Goal: Information Seeking & Learning: Learn about a topic

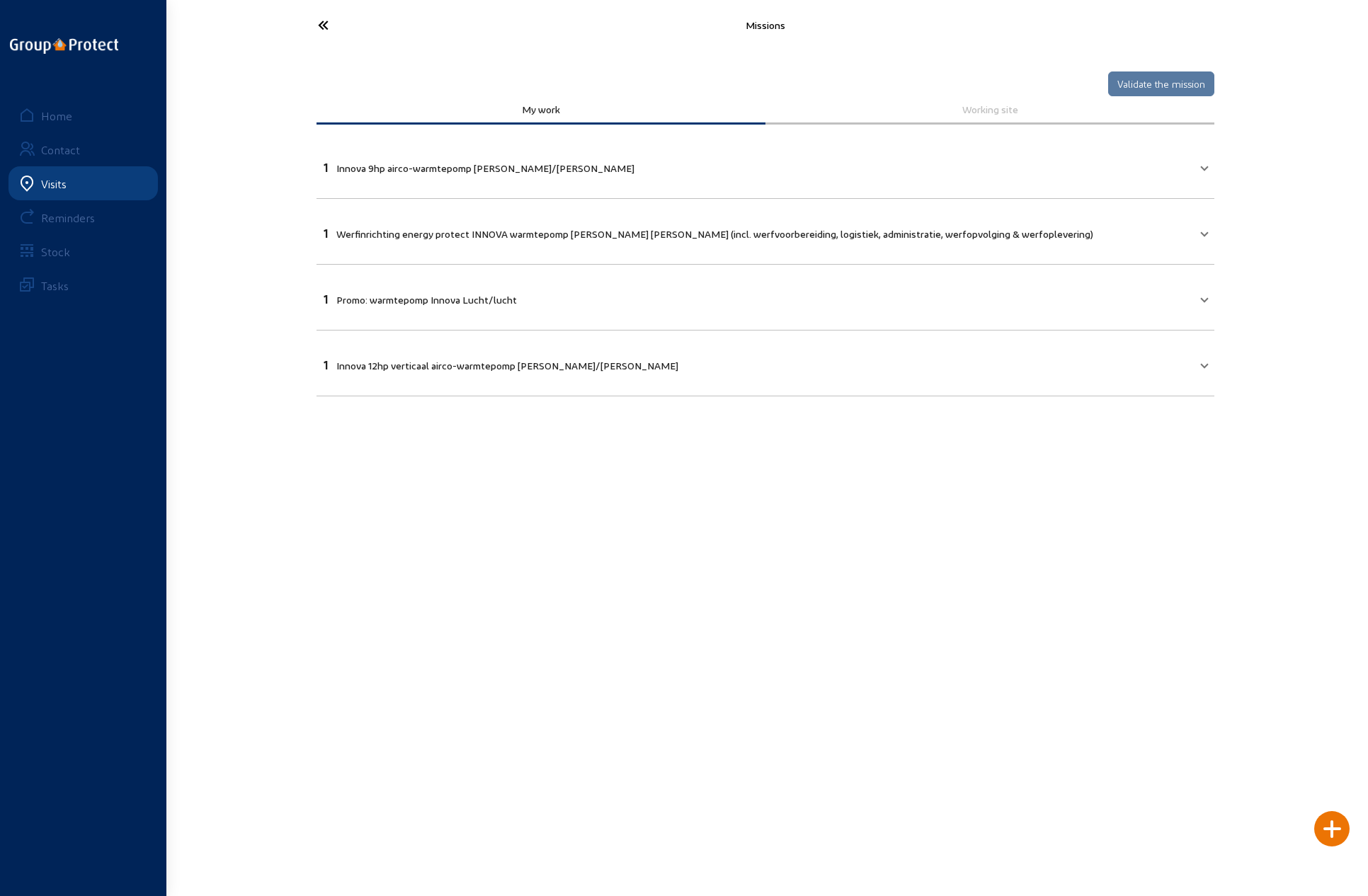
click at [319, 26] on icon at bounding box center [375, 25] width 130 height 25
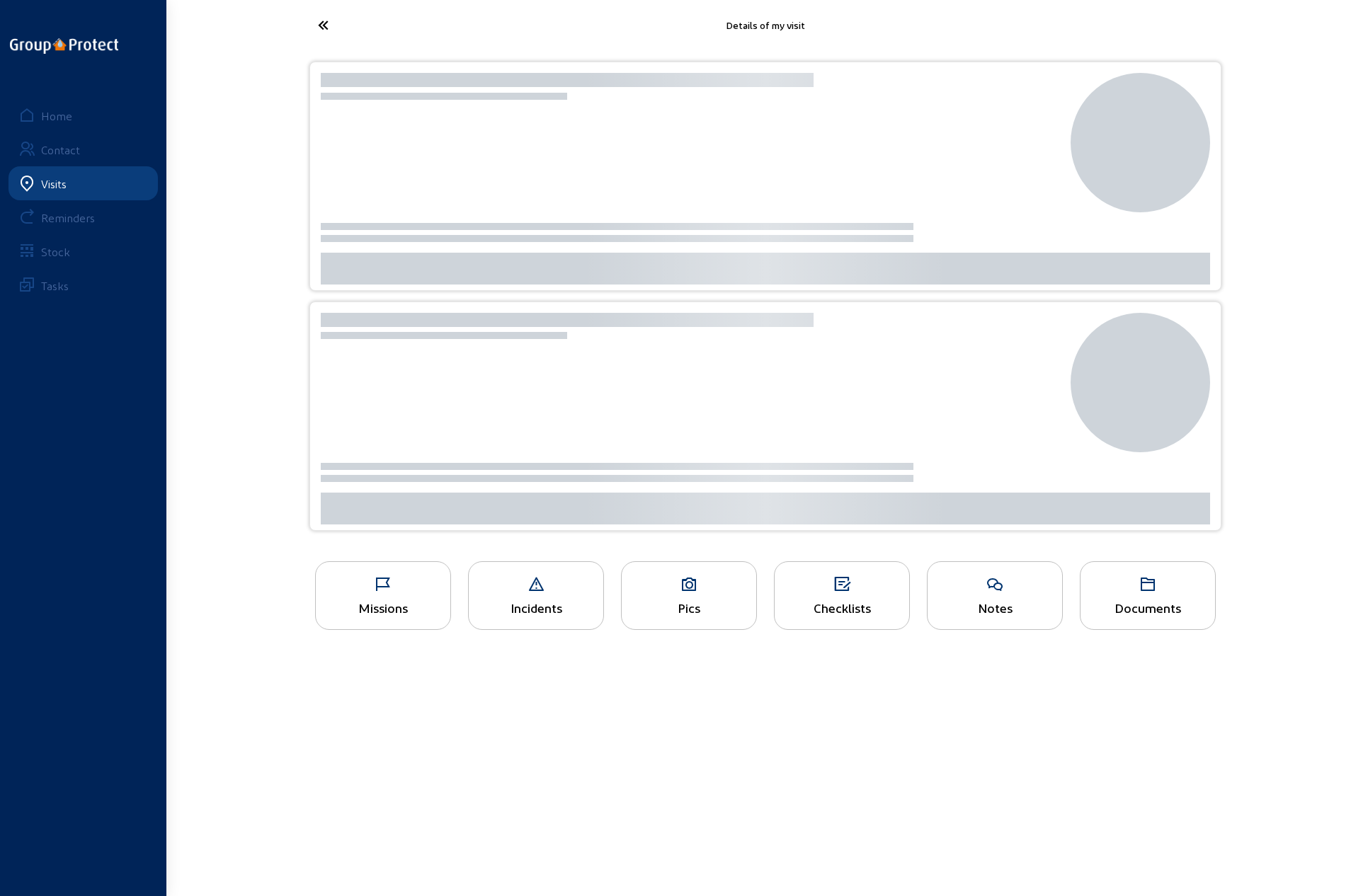
click at [322, 26] on icon at bounding box center [375, 25] width 130 height 25
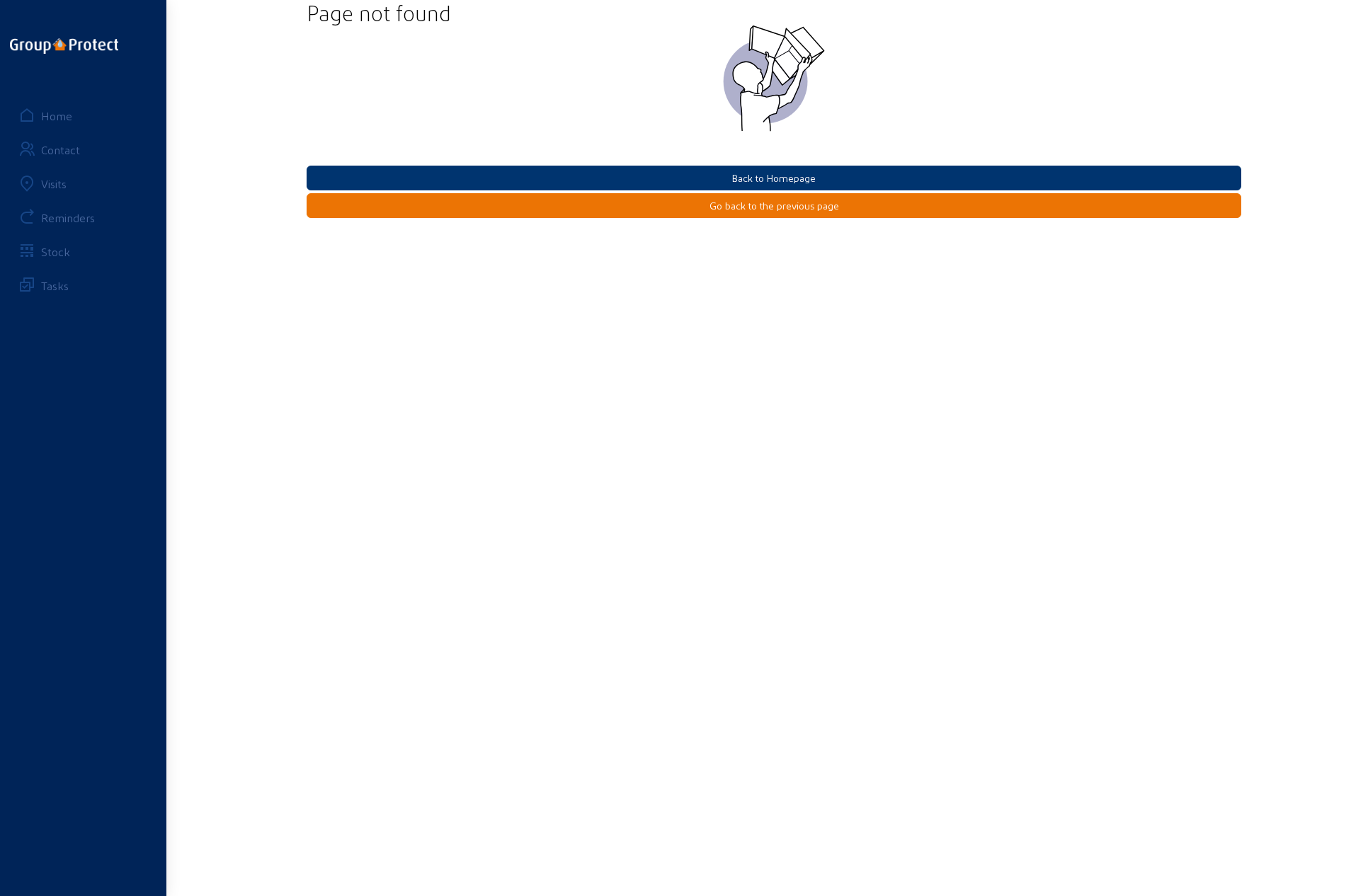
click at [56, 113] on div "Home" at bounding box center [56, 115] width 31 height 14
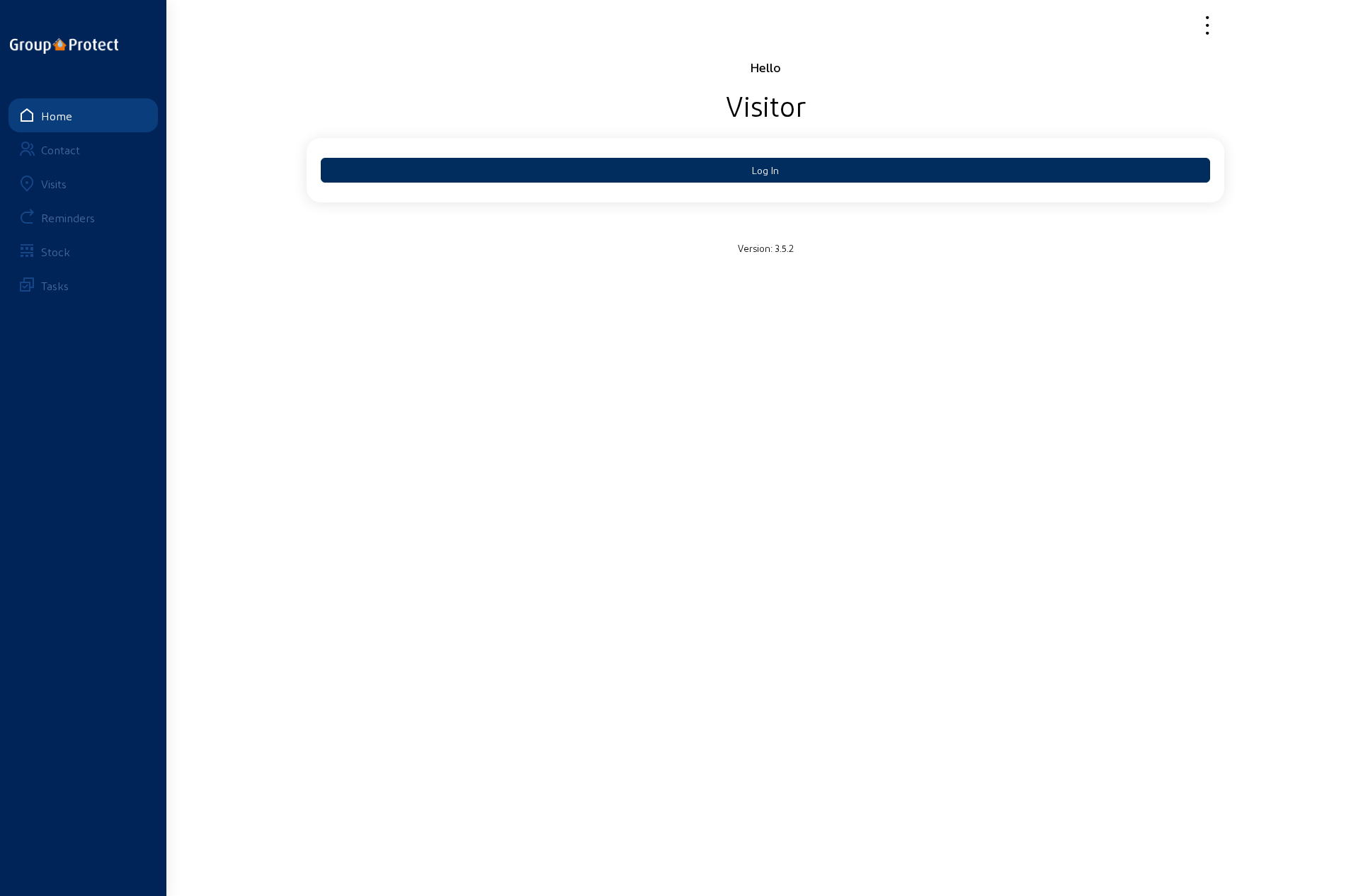
click at [731, 170] on button "Log In" at bounding box center [765, 170] width 889 height 25
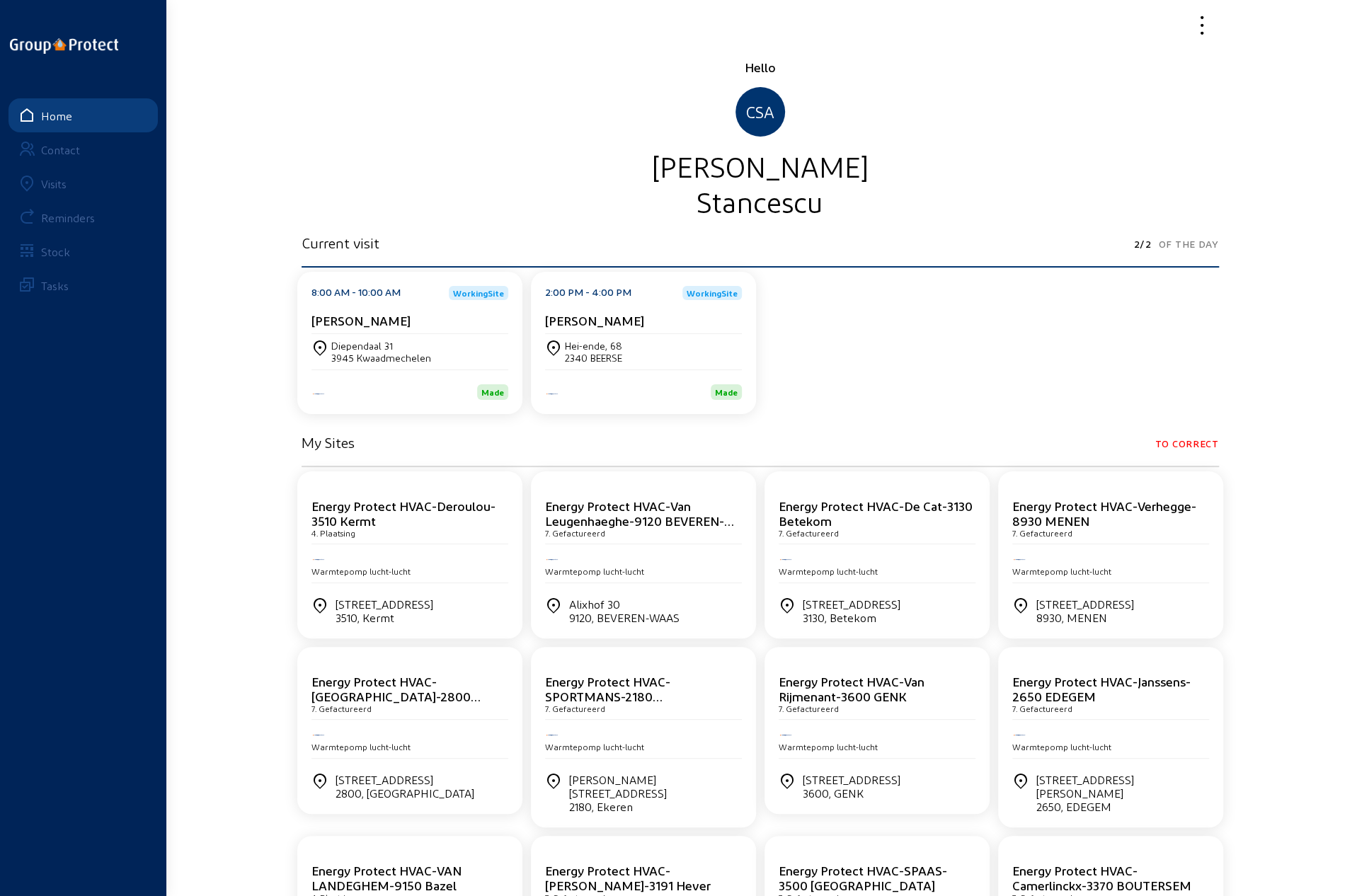
click at [46, 184] on div "Visits" at bounding box center [54, 184] width 25 height 14
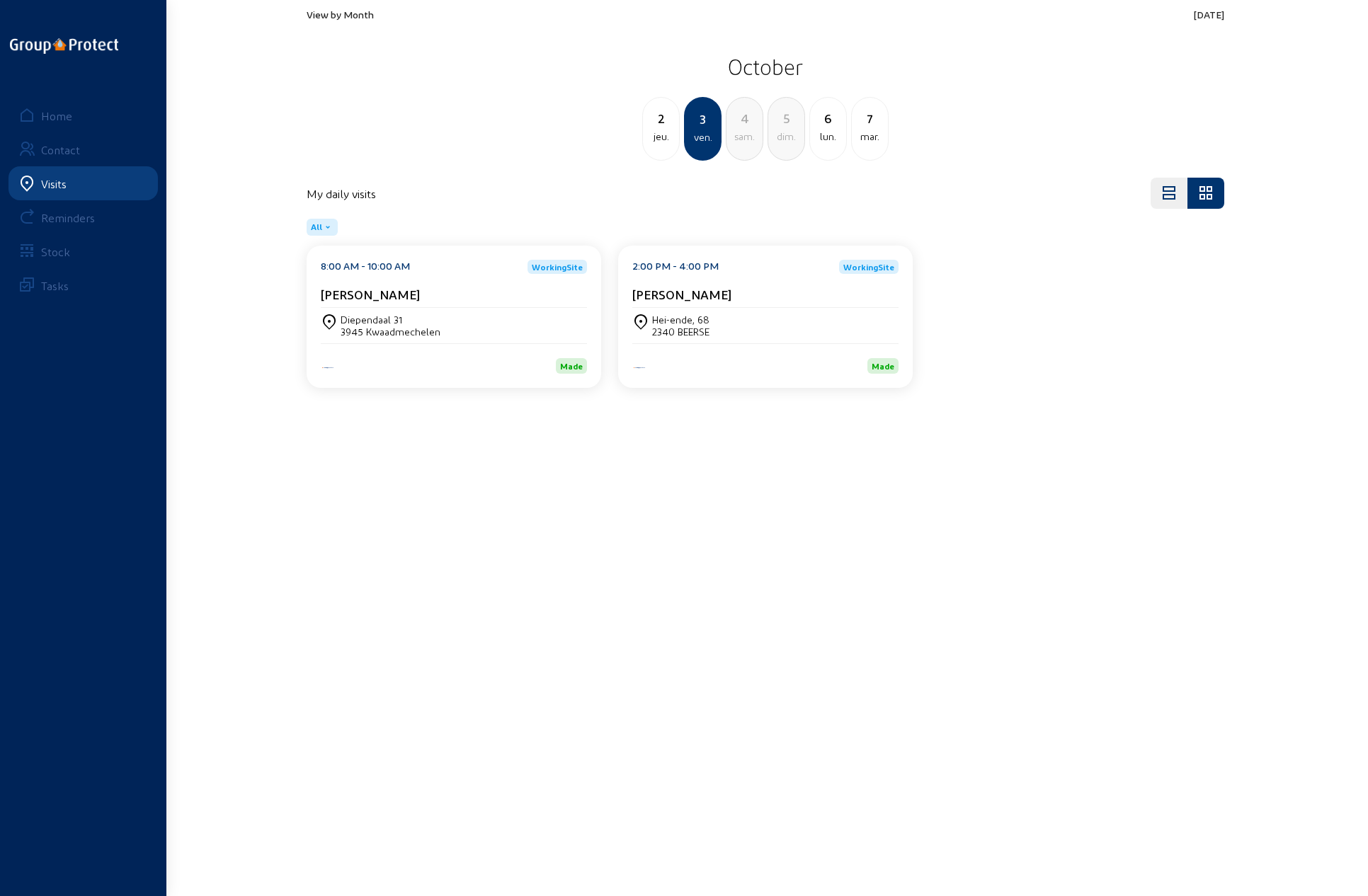
click at [682, 305] on div "[PERSON_NAME]" at bounding box center [765, 296] width 266 height 21
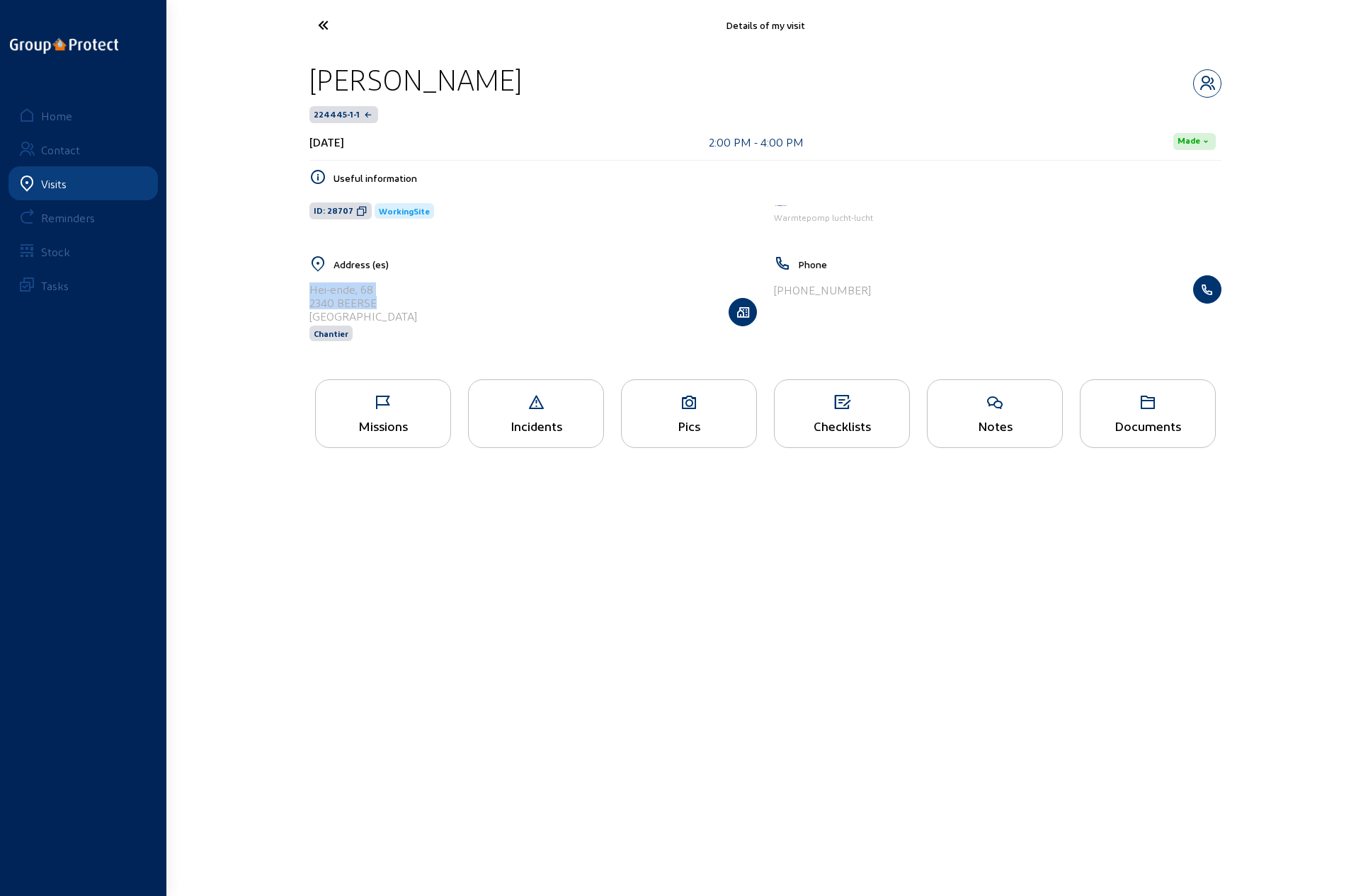
drag, startPoint x: 310, startPoint y: 288, endPoint x: 385, endPoint y: 303, distance: 76.5
click at [385, 303] on div "Hei-ende, [STREET_ADDRESS] Chantier" at bounding box center [533, 312] width 447 height 73
copy cam-list-title "Hei-ende, 68 2340 BEERSE"
click at [318, 21] on icon at bounding box center [375, 25] width 130 height 25
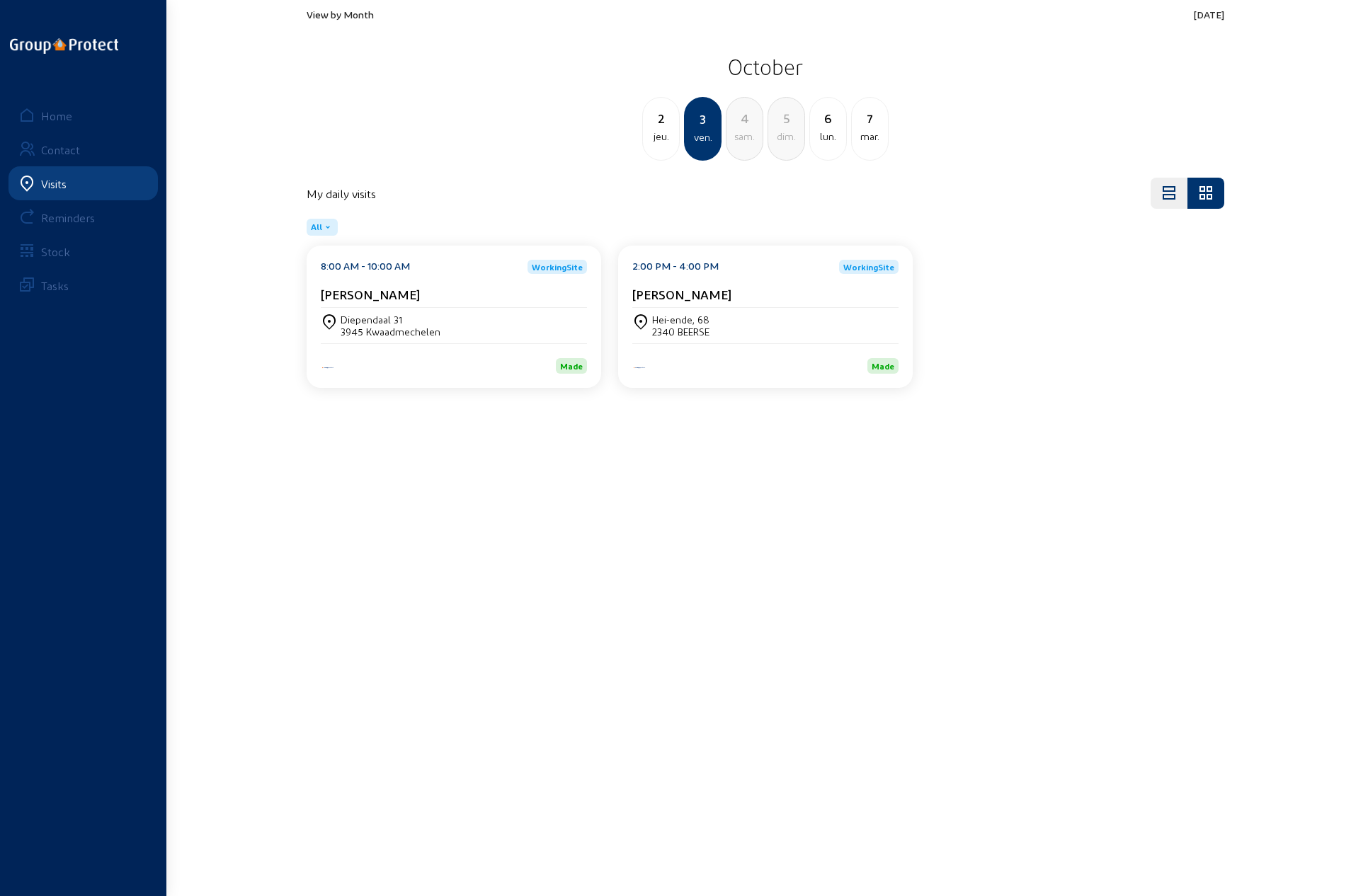
click at [742, 138] on div "sam." at bounding box center [744, 136] width 36 height 17
click at [344, 321] on div "De Burletheide, 27" at bounding box center [382, 319] width 83 height 12
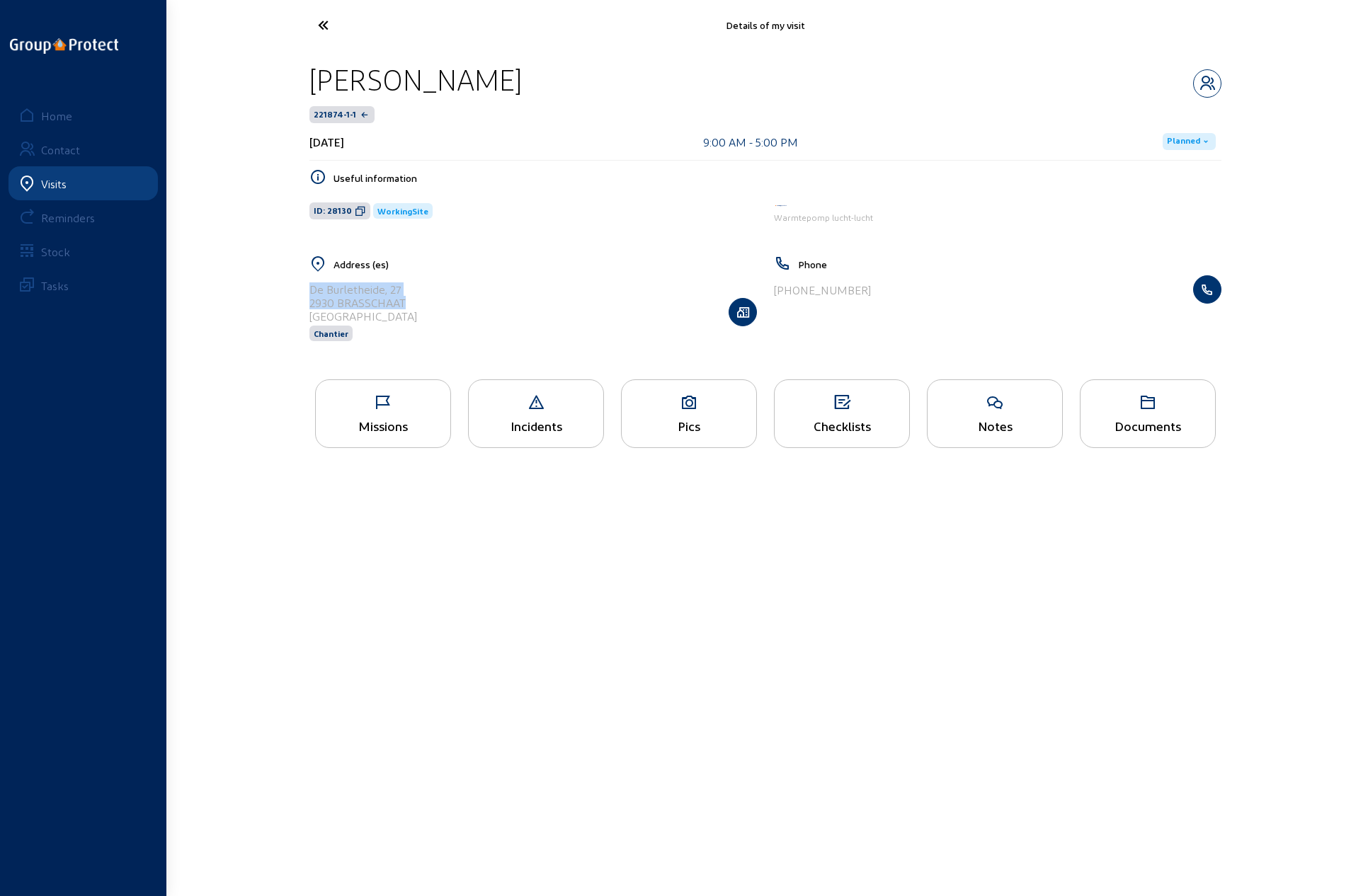
drag, startPoint x: 403, startPoint y: 302, endPoint x: 305, endPoint y: 290, distance: 98.7
click at [305, 290] on div "Address (es) [STREET_ADDRESS]" at bounding box center [533, 307] width 464 height 104
copy cam-list-title "De Burletheide, 27 2930 BRASSCHAAT"
click at [331, 21] on icon at bounding box center [375, 25] width 130 height 25
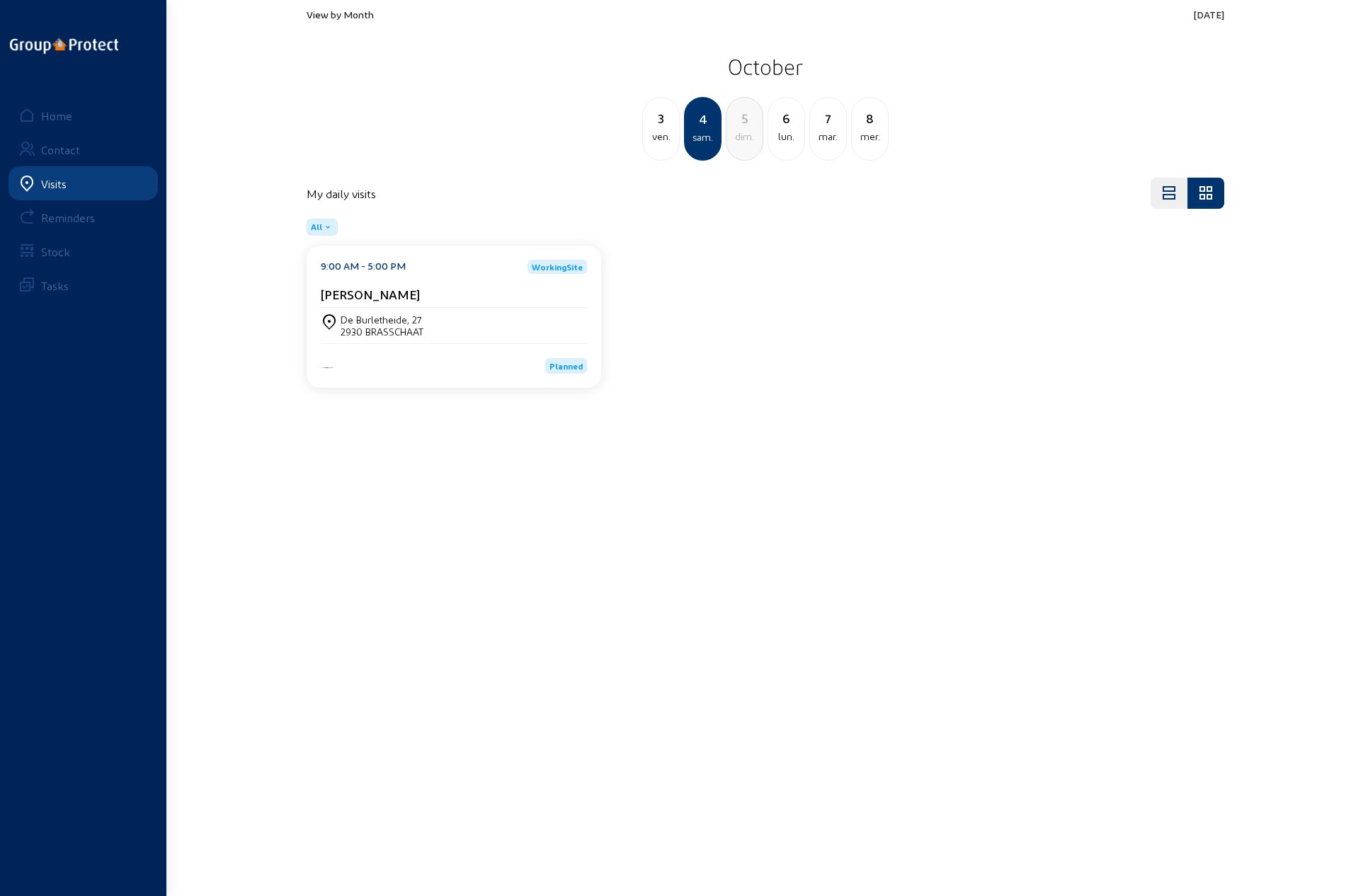
click at [861, 128] on div "mer." at bounding box center [870, 136] width 36 height 17
click at [830, 133] on div "sam." at bounding box center [828, 136] width 36 height 17
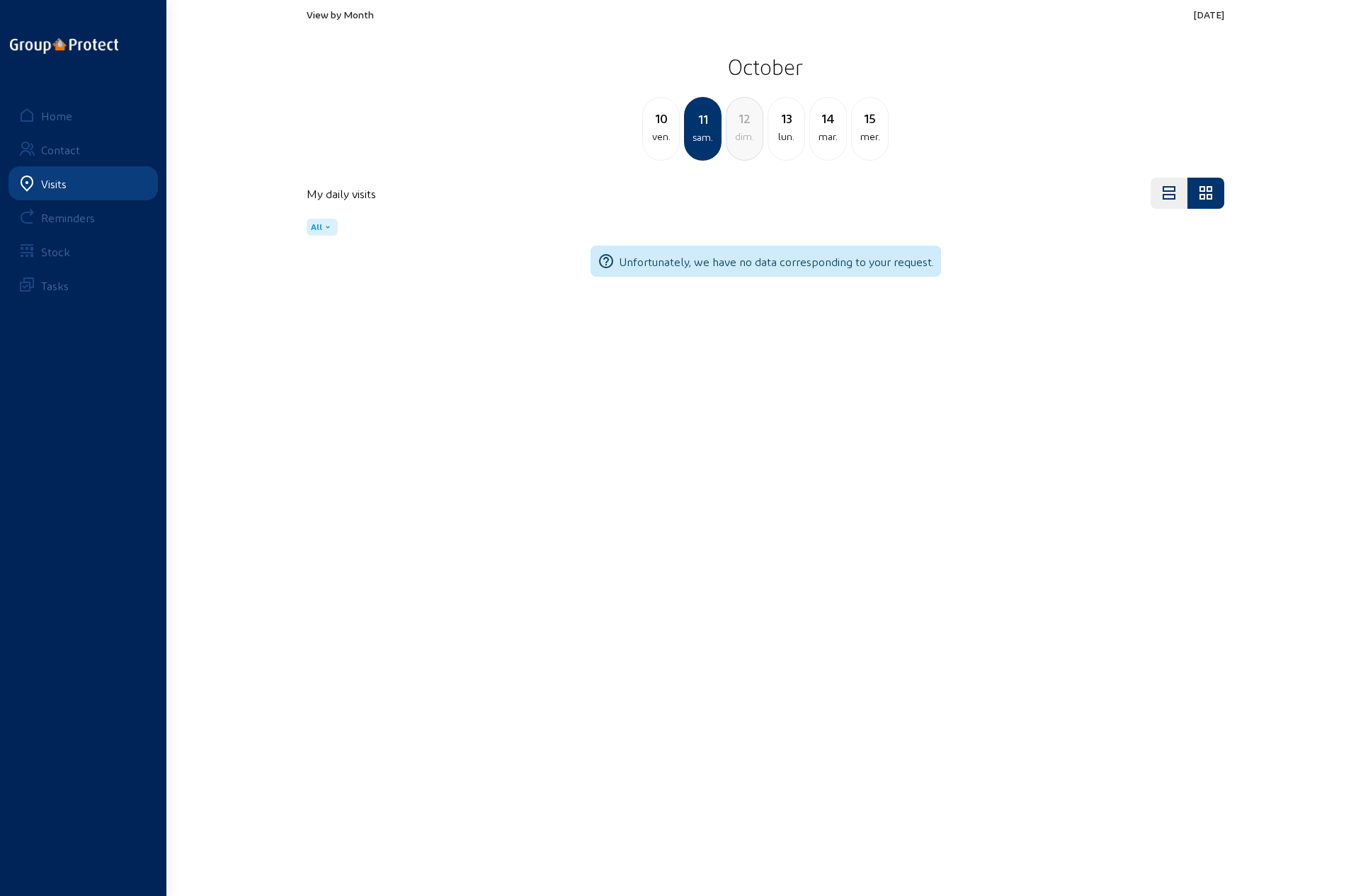
click at [665, 134] on div "ven." at bounding box center [661, 136] width 36 height 17
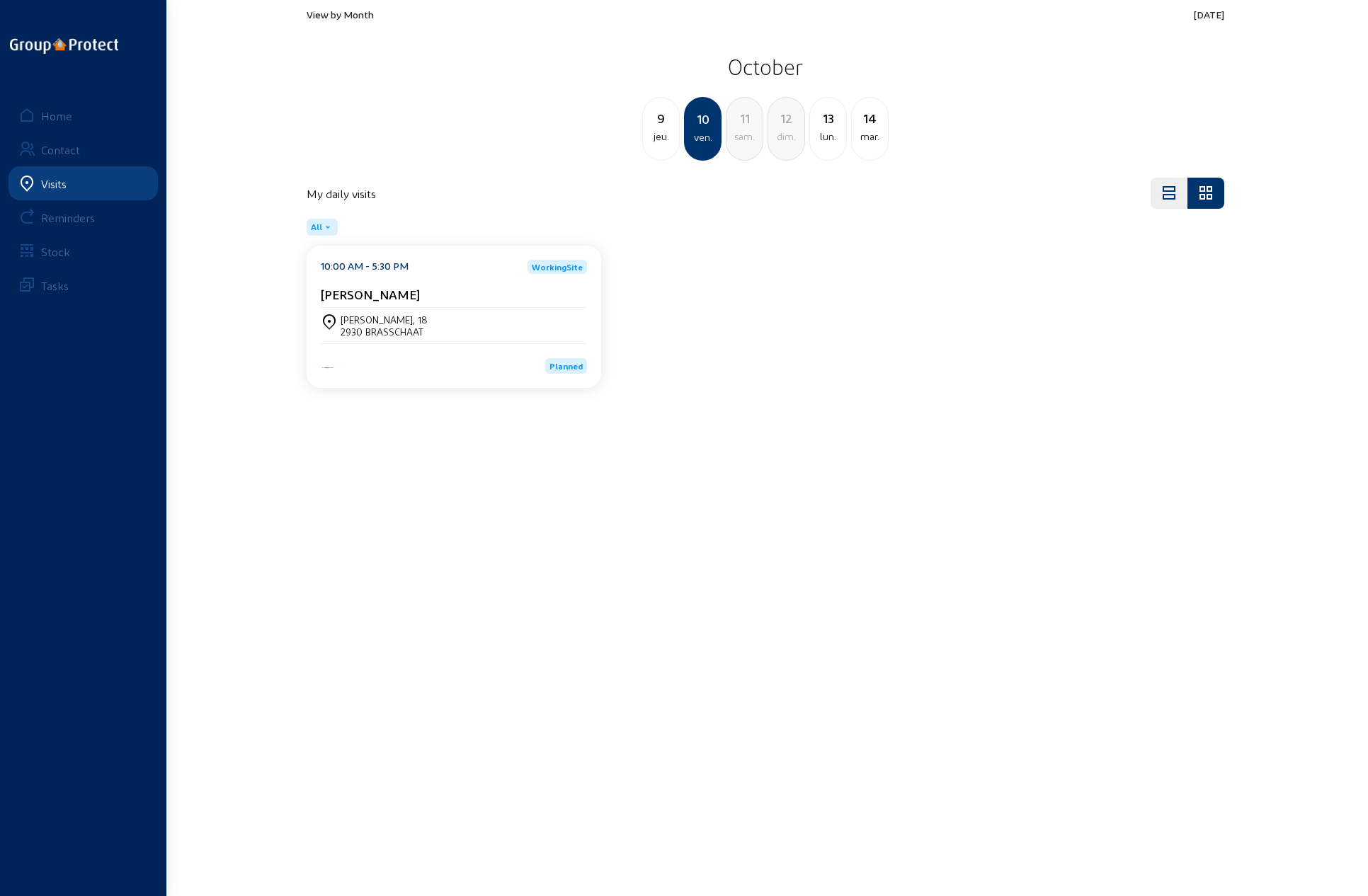
click at [665, 134] on div "jeu." at bounding box center [661, 136] width 36 height 17
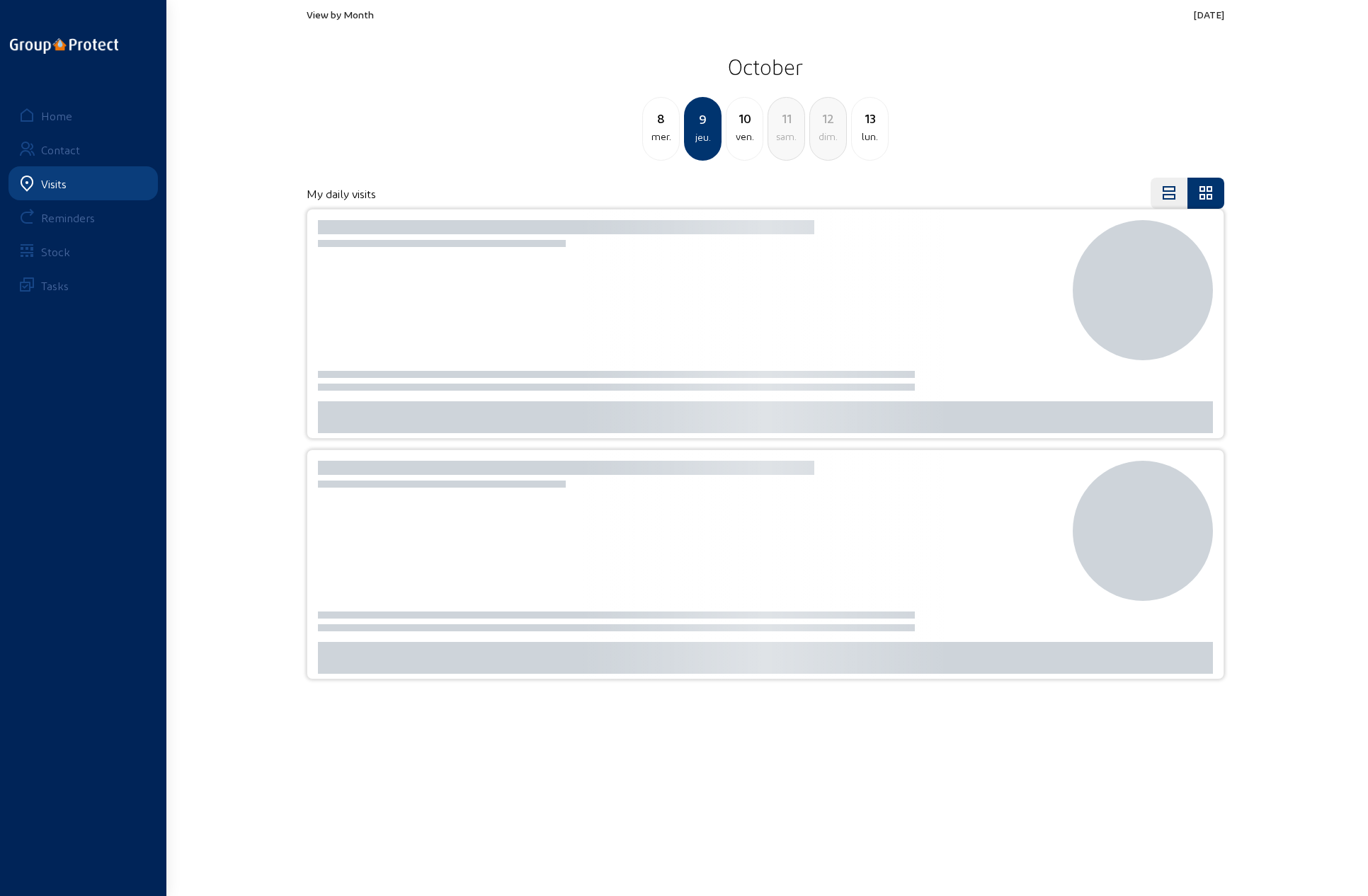
click at [665, 134] on div "mer." at bounding box center [661, 136] width 36 height 17
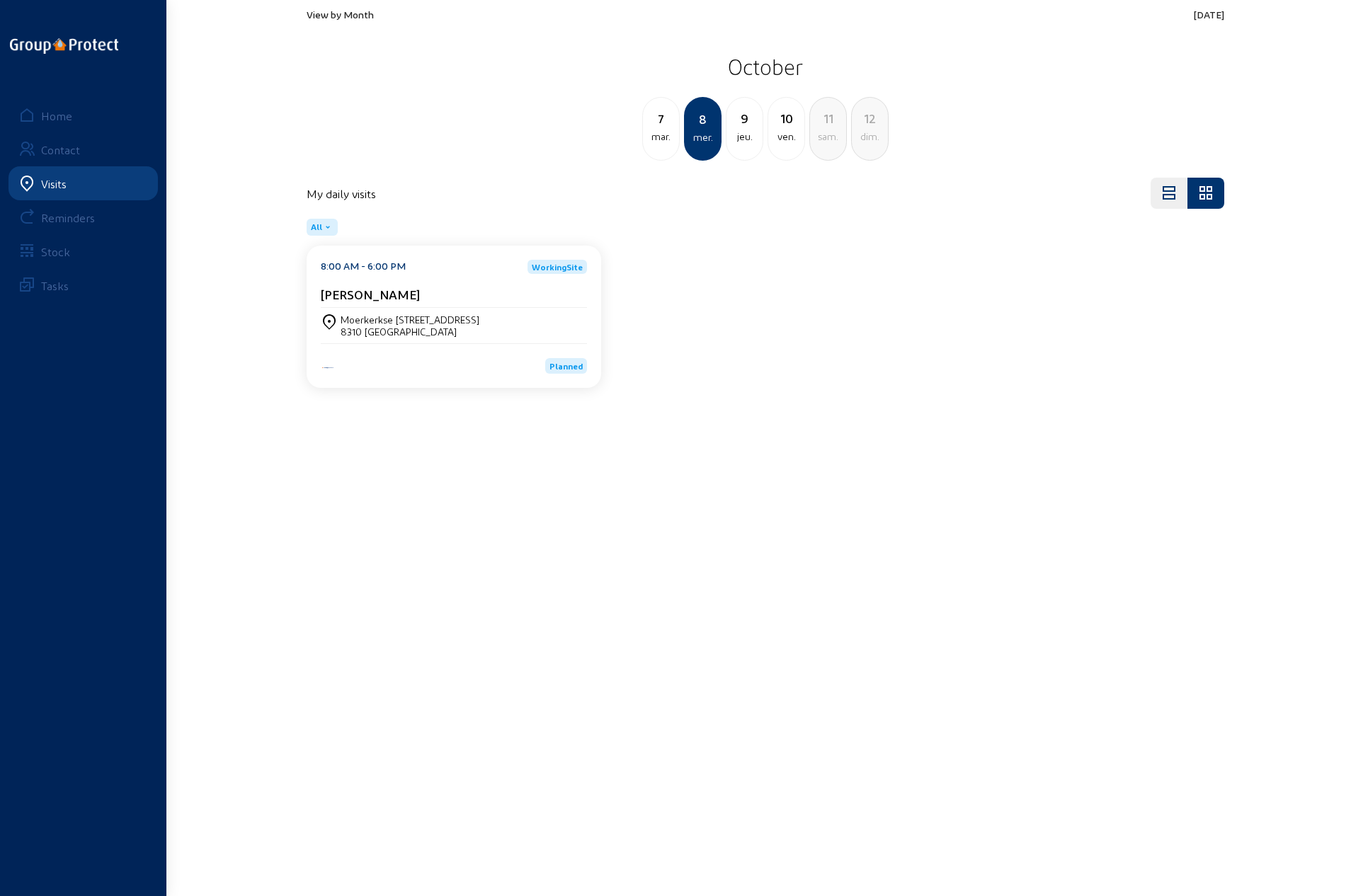
click at [354, 293] on cam-card-title "[PERSON_NAME]" at bounding box center [370, 294] width 99 height 15
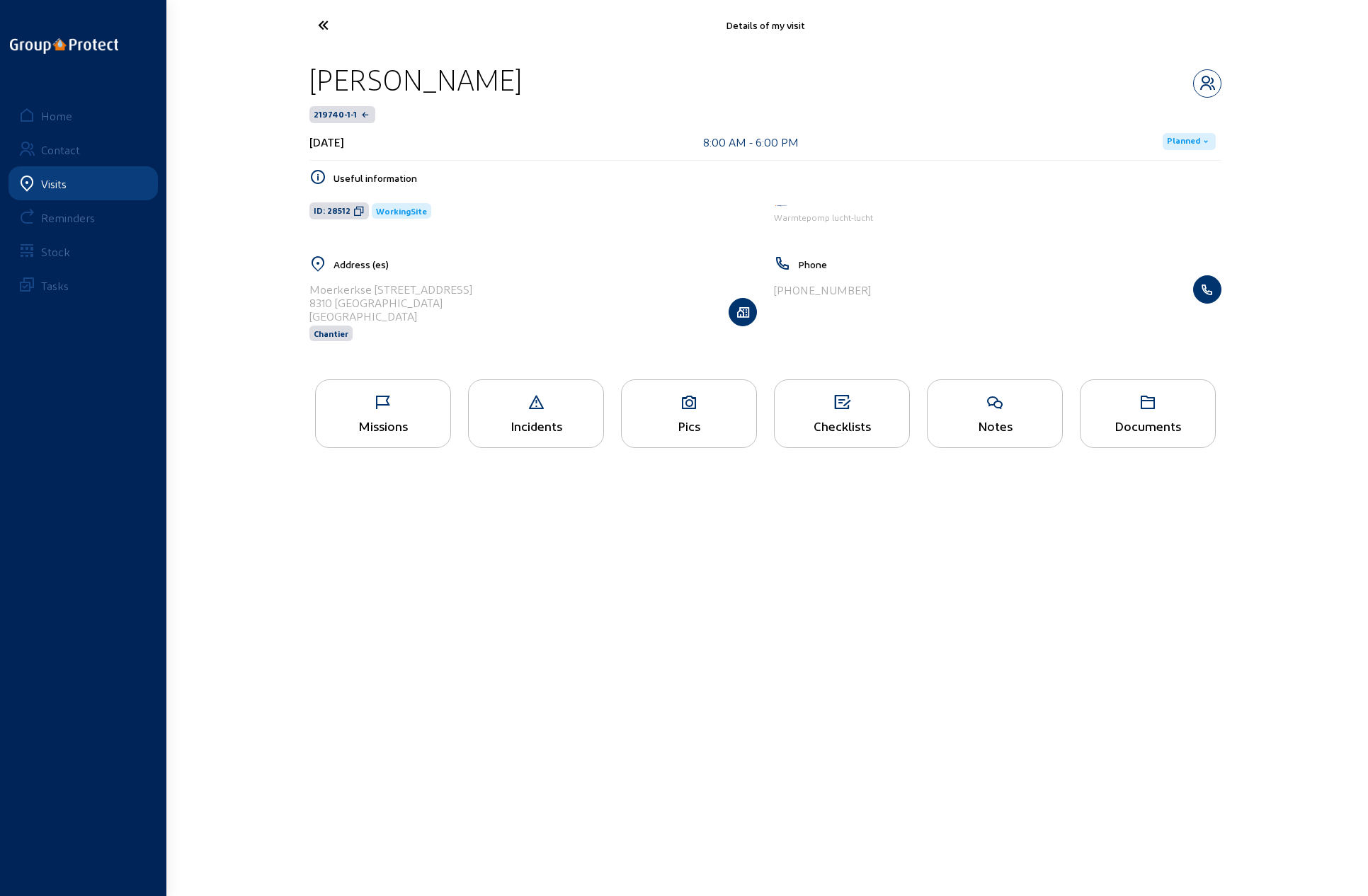
click at [682, 405] on icon at bounding box center [689, 403] width 135 height 17
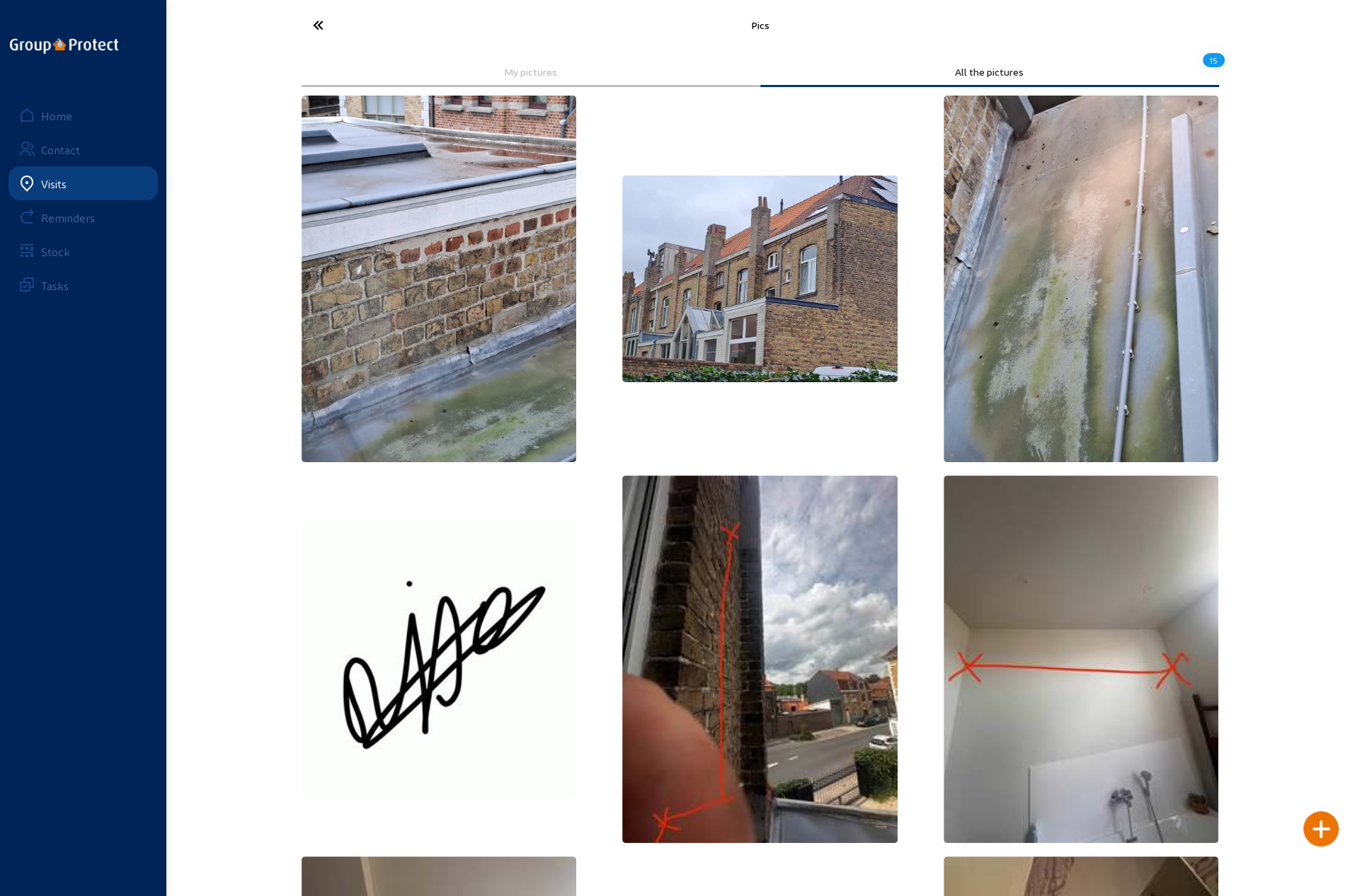
scroll to position [71, 0]
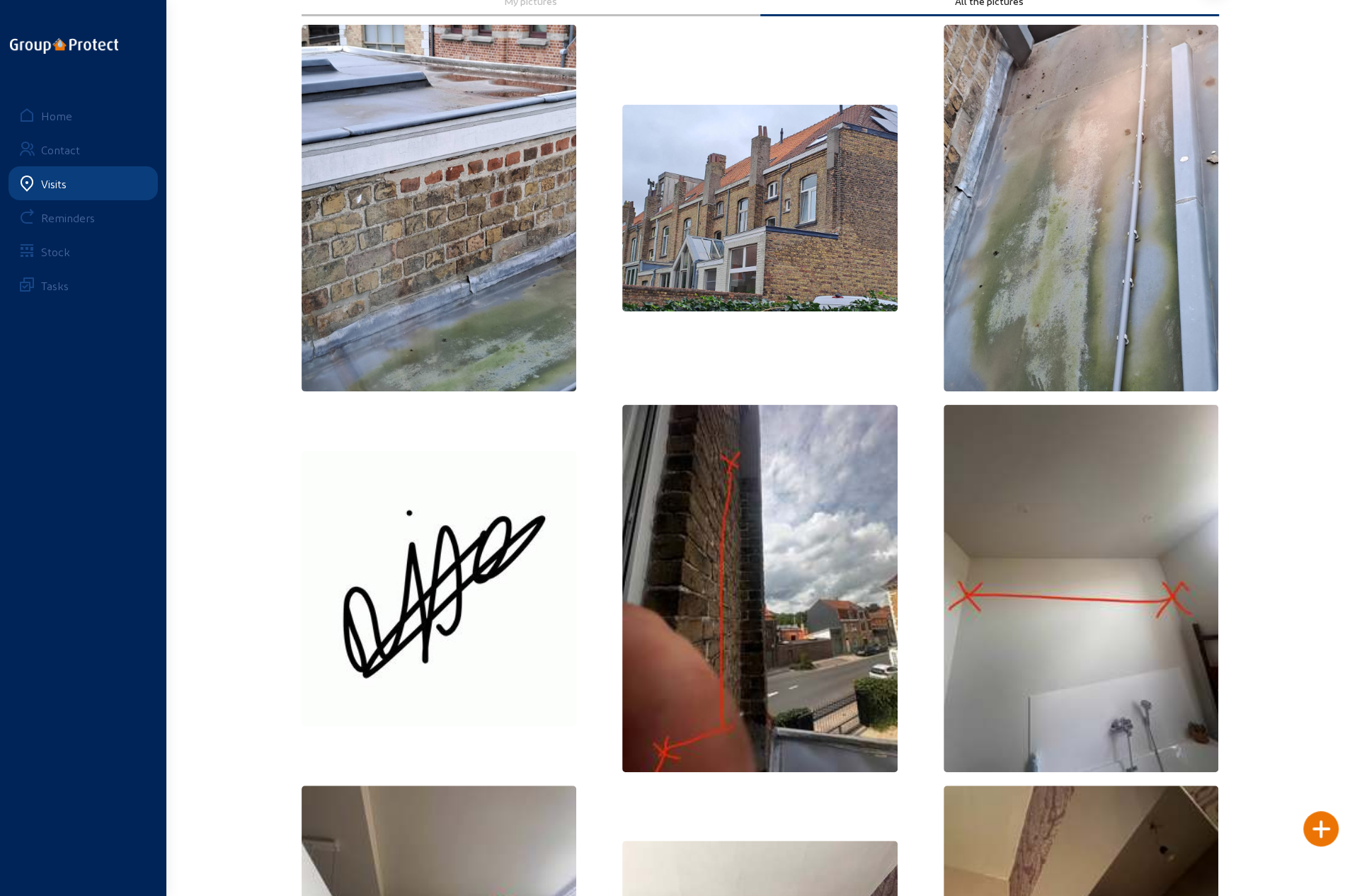
click at [357, 95] on img at bounding box center [439, 207] width 275 height 366
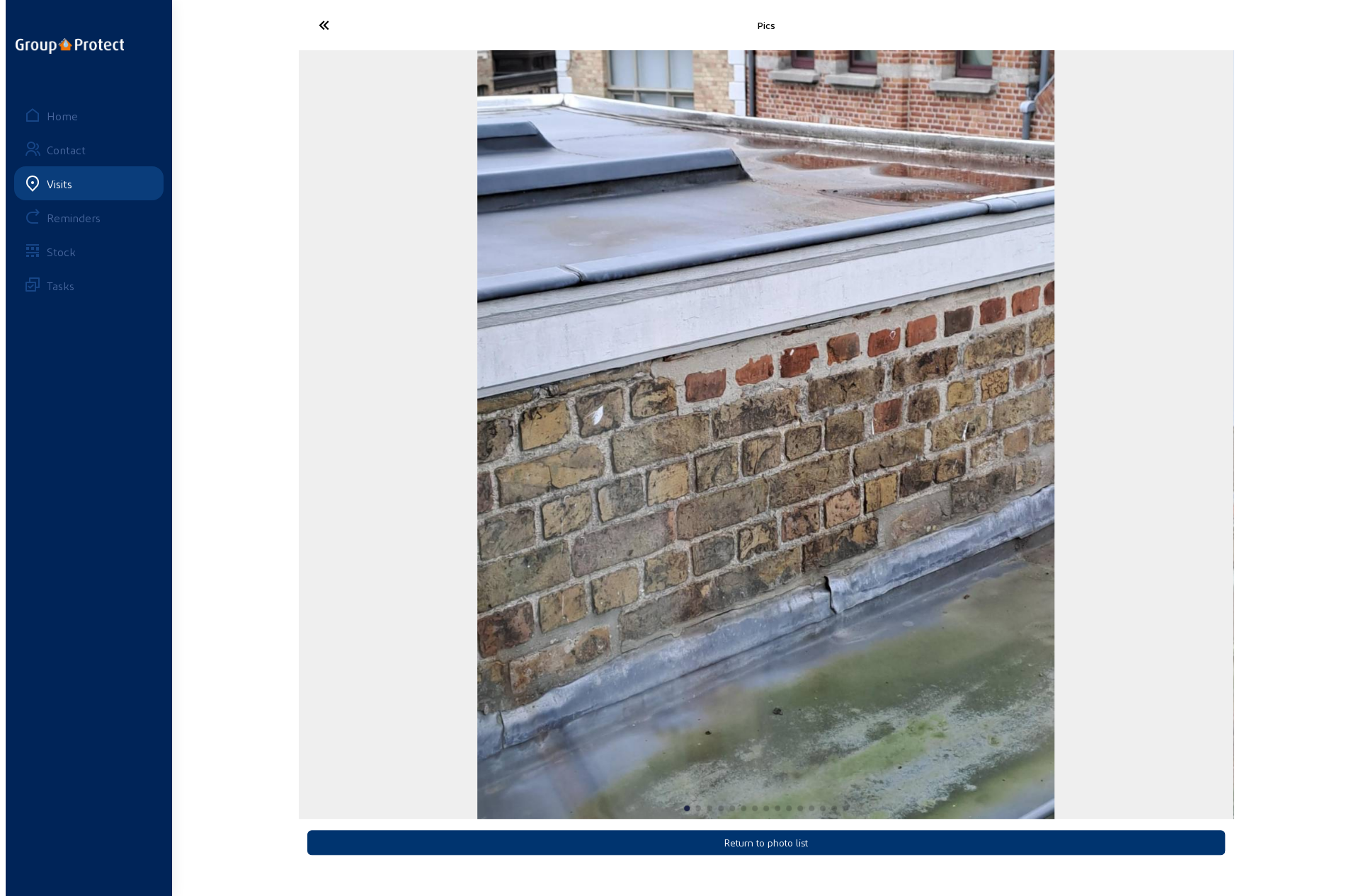
scroll to position [0, 0]
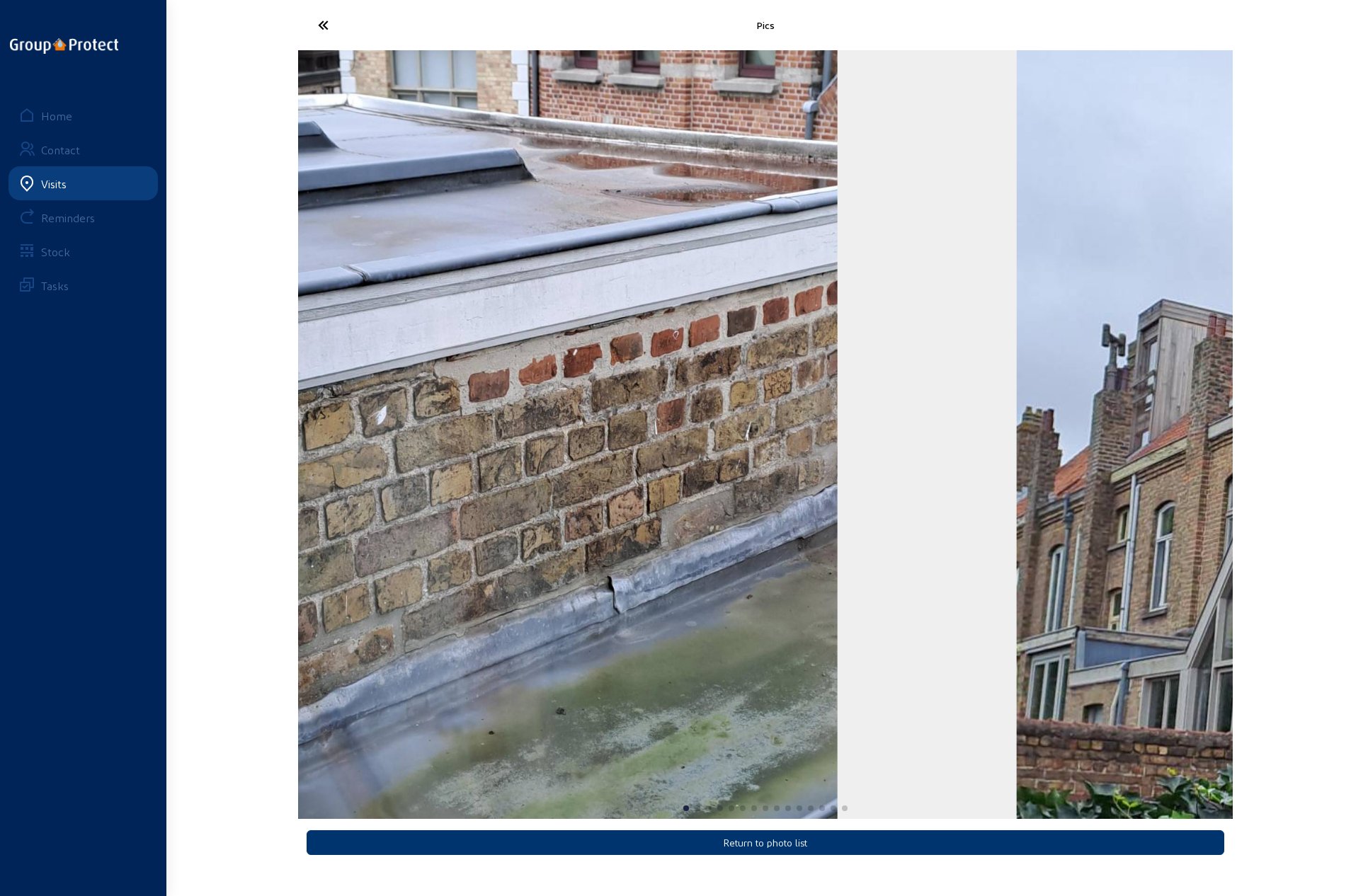
click at [508, 482] on img "1 / 15" at bounding box center [549, 434] width 577 height 769
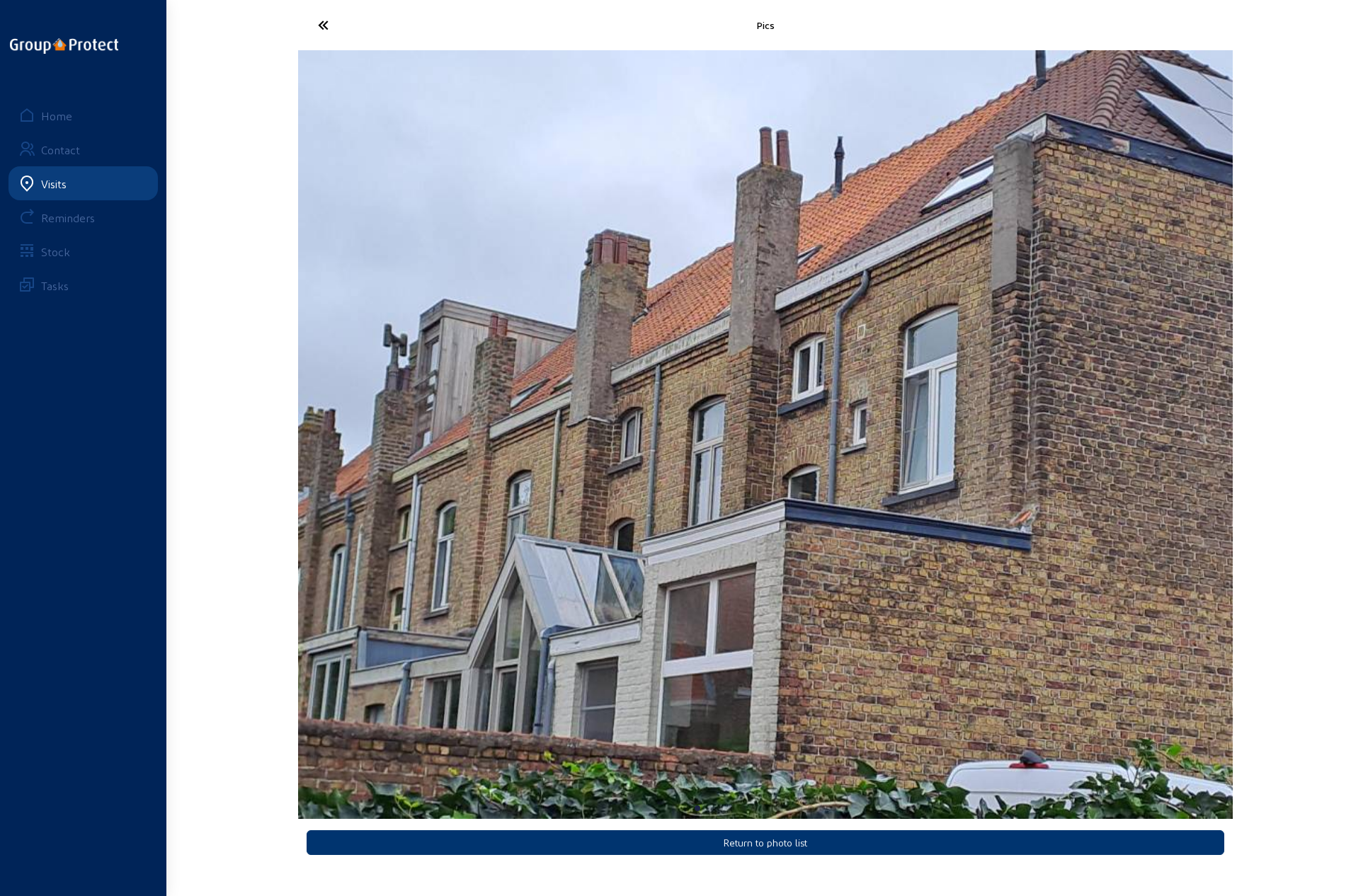
click at [793, 398] on img "2 / 15" at bounding box center [765, 434] width 934 height 769
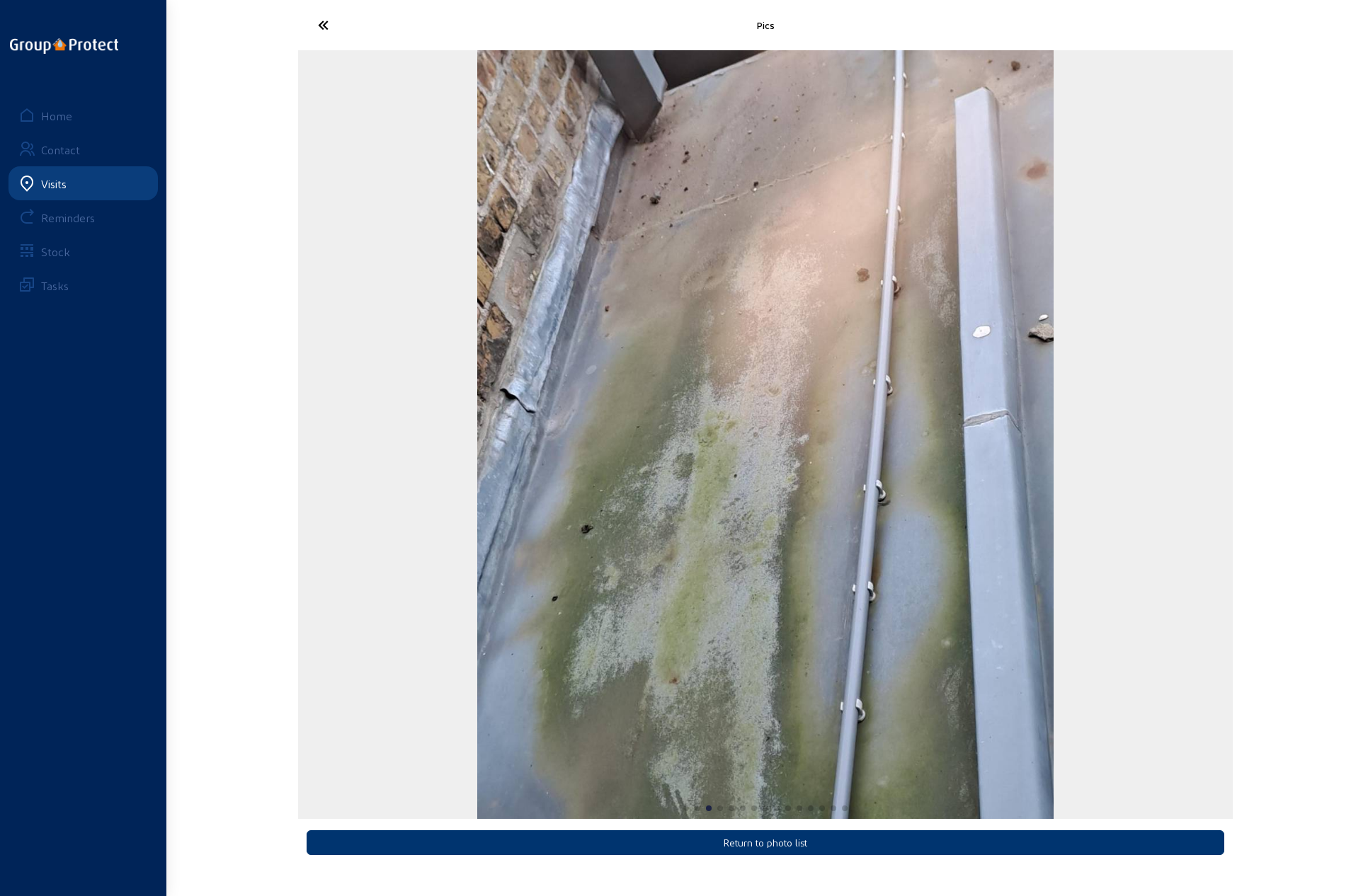
click at [789, 396] on img "3 / 15" at bounding box center [765, 434] width 577 height 769
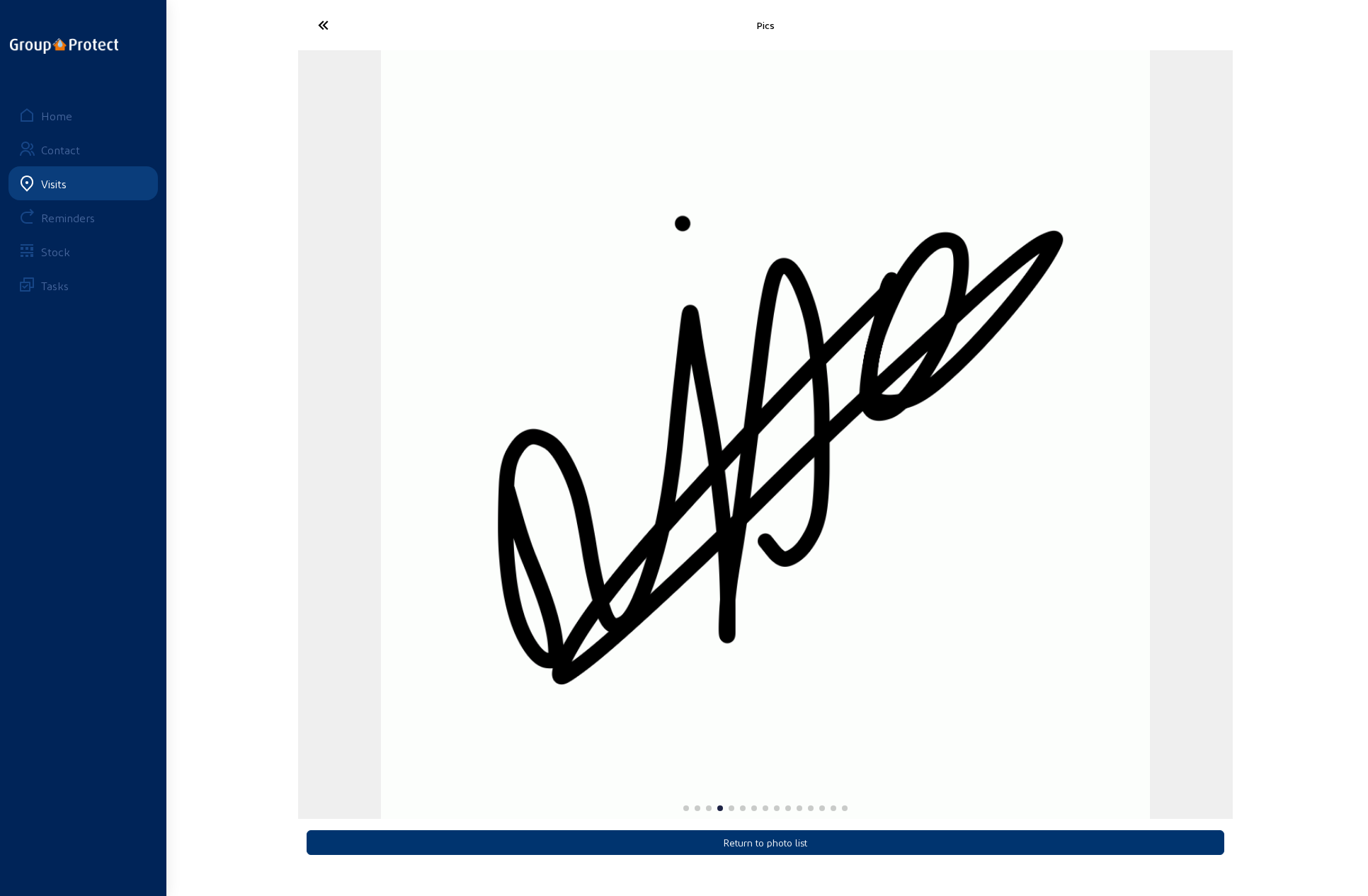
click at [598, 414] on img "4 / 15" at bounding box center [765, 434] width 769 height 769
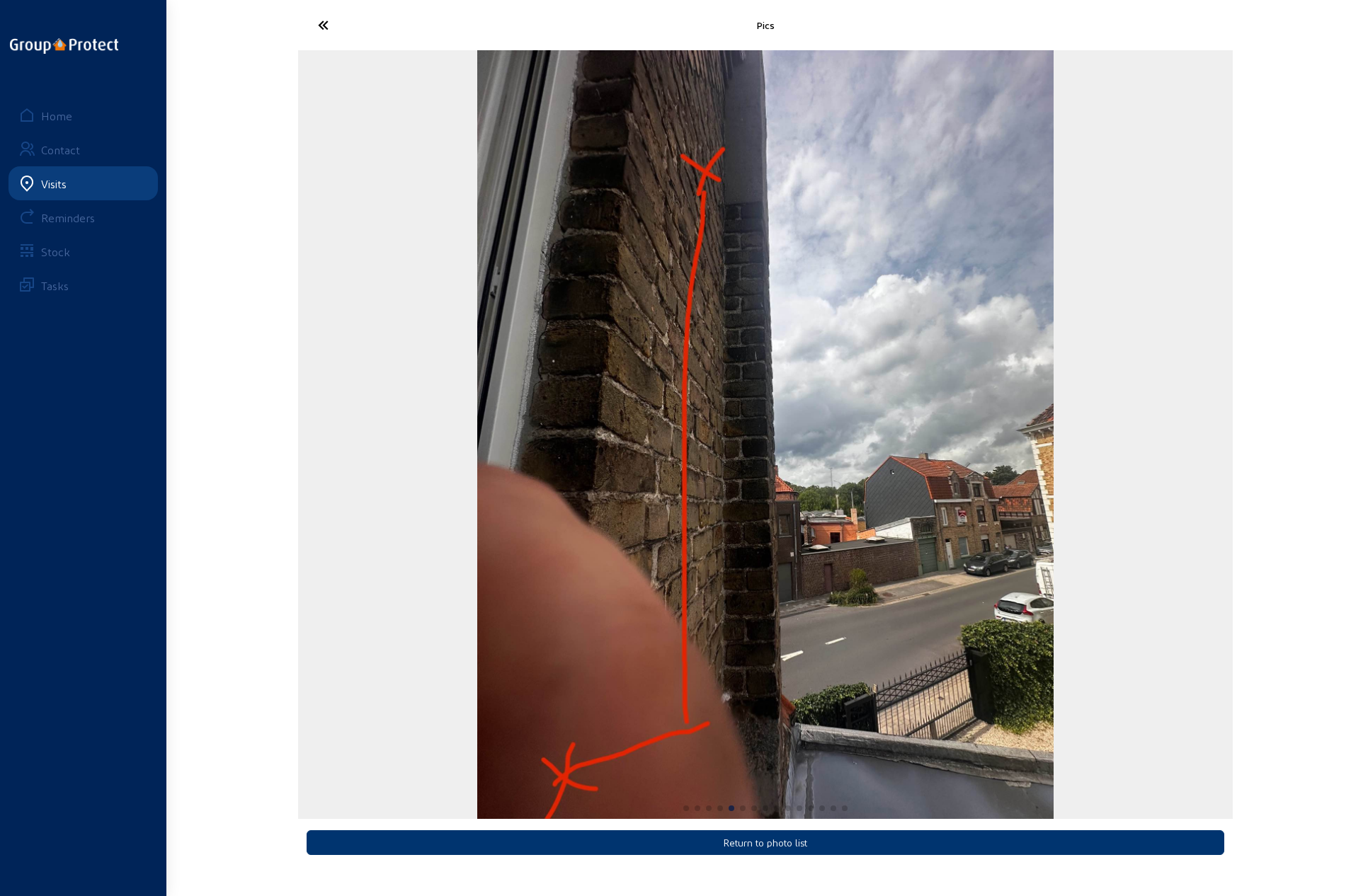
click at [886, 408] on img "5 / 15" at bounding box center [765, 434] width 577 height 769
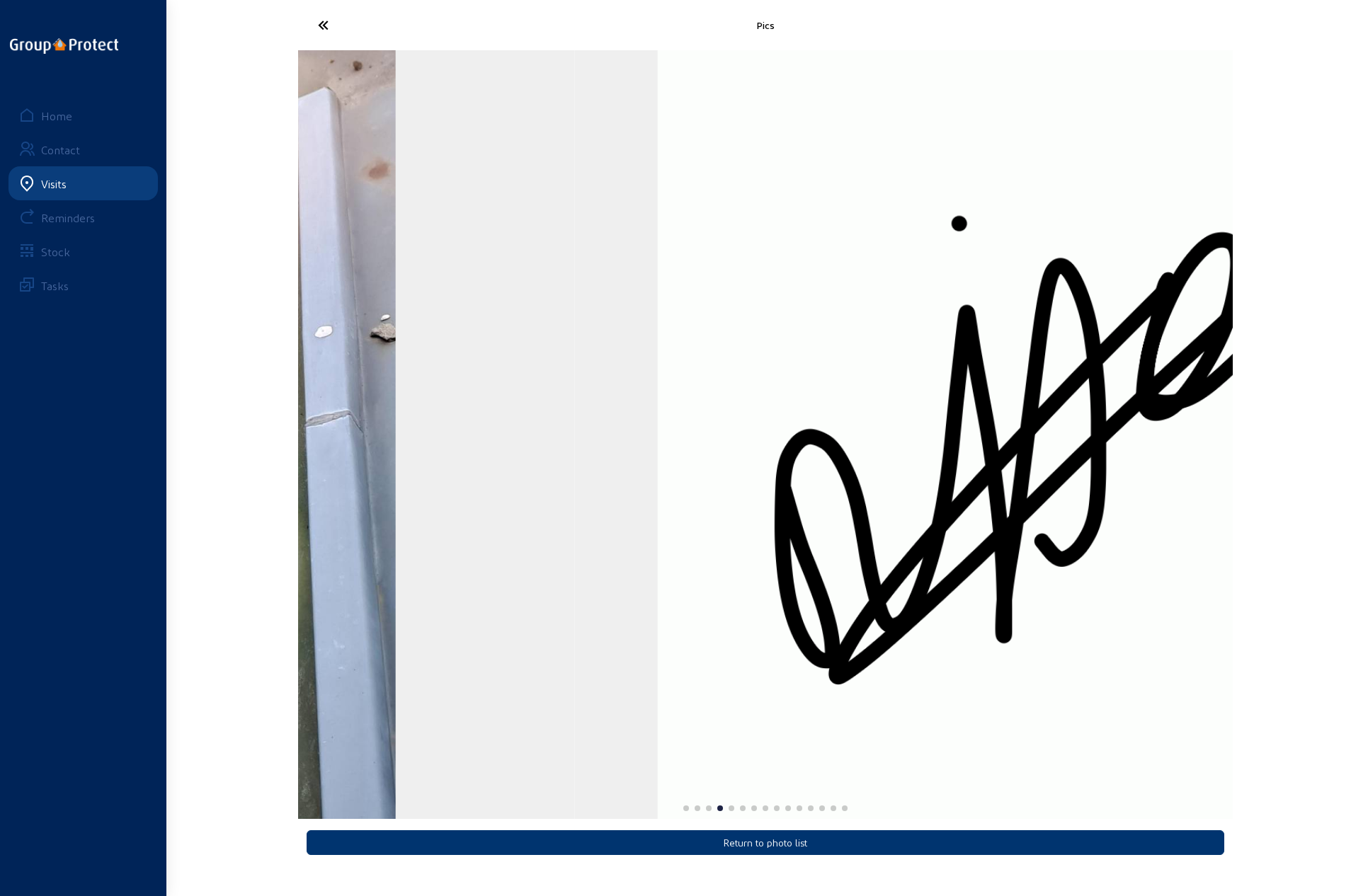
click at [902, 424] on img "4 / 15" at bounding box center [1043, 434] width 769 height 769
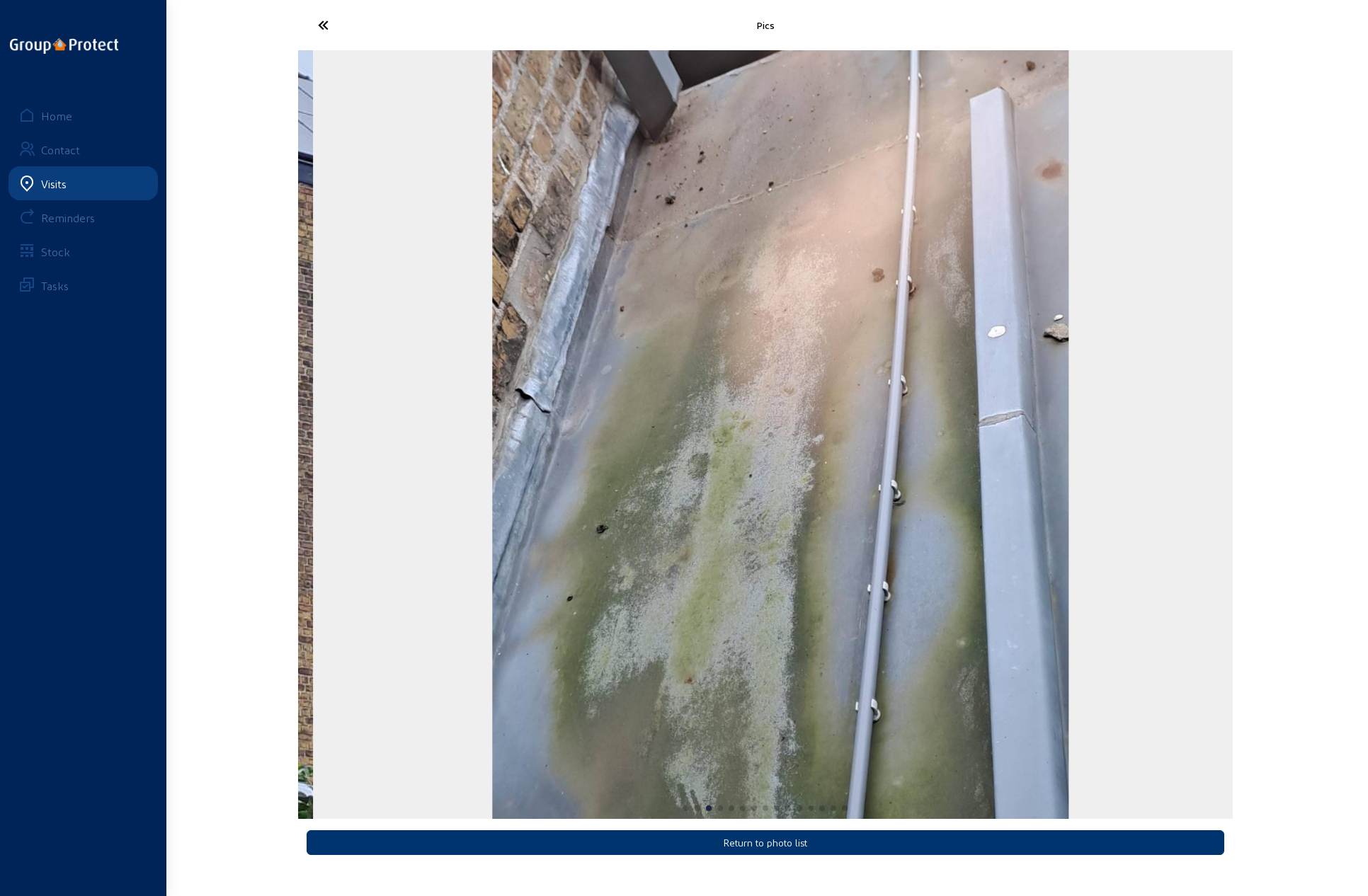
click at [787, 422] on img "3 / 15" at bounding box center [780, 434] width 577 height 769
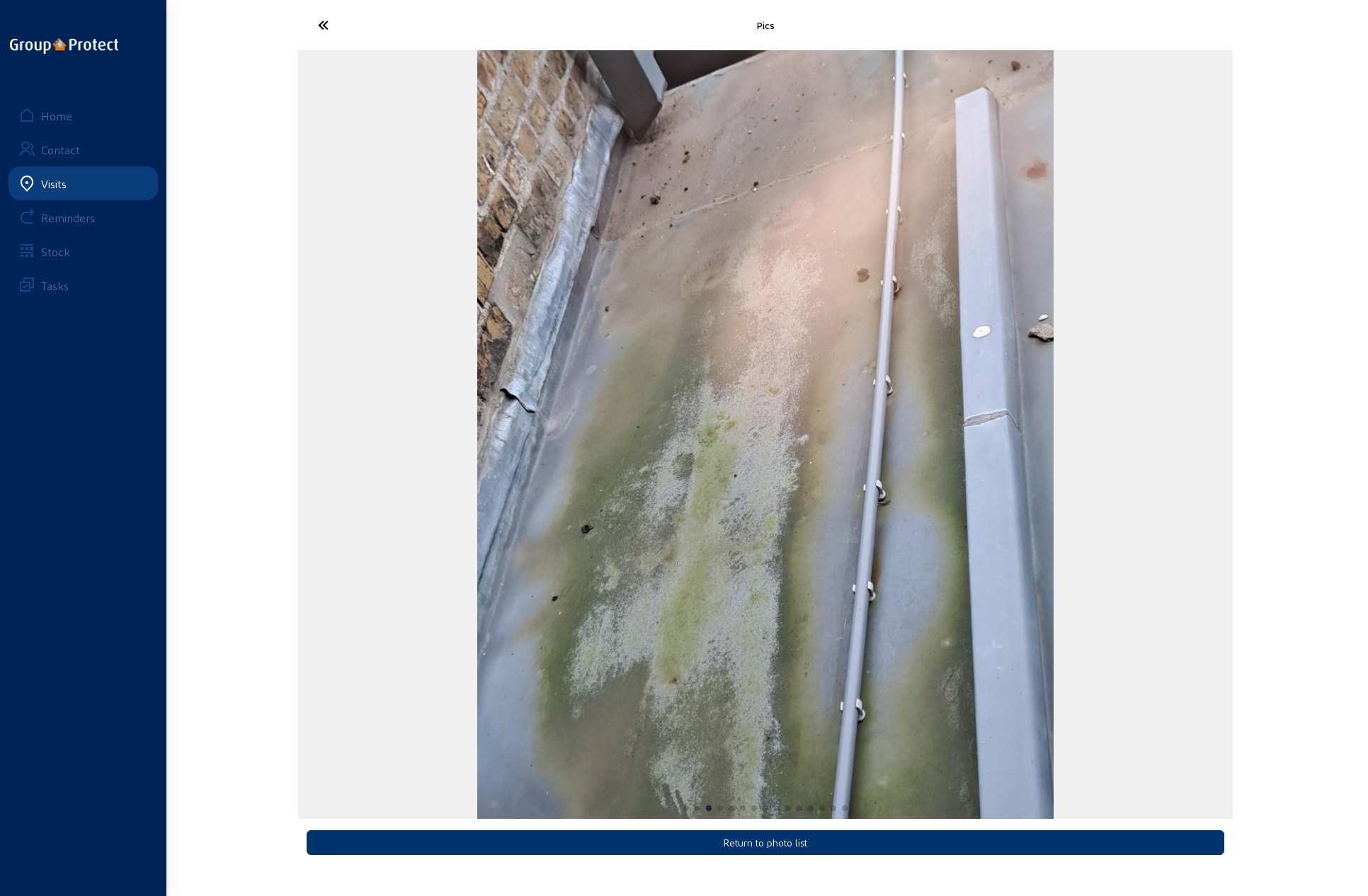
click at [935, 433] on img "3 / 15" at bounding box center [765, 434] width 577 height 769
